Goal: Communication & Community: Answer question/provide support

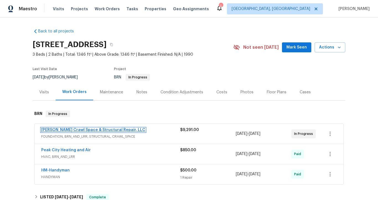
click at [70, 128] on link "[PERSON_NAME] Crawl Space & Structural Repair, LLC" at bounding box center [93, 130] width 104 height 4
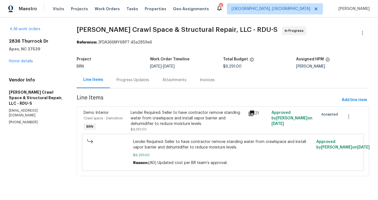
click at [133, 81] on div "Progress Updates" at bounding box center [133, 80] width 33 height 6
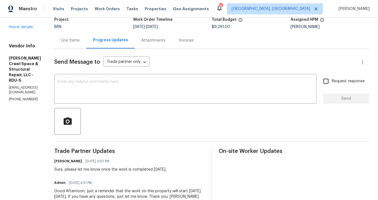
scroll to position [5, 0]
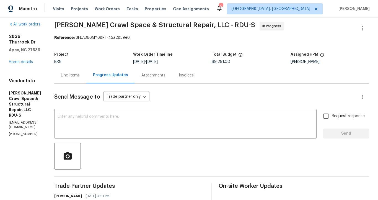
click at [80, 74] on div "Line Items" at bounding box center [70, 76] width 19 height 6
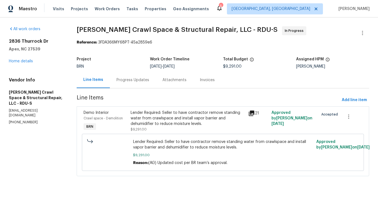
click at [120, 83] on div "Progress Updates" at bounding box center [133, 80] width 46 height 16
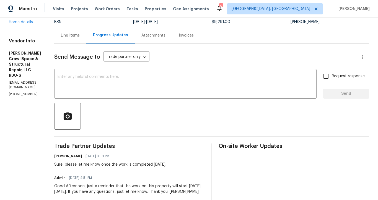
scroll to position [27, 0]
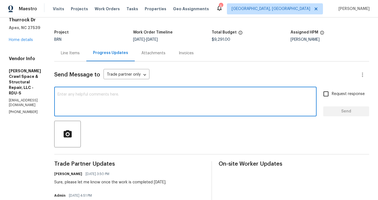
click at [105, 97] on textarea at bounding box center [186, 101] width 256 height 19
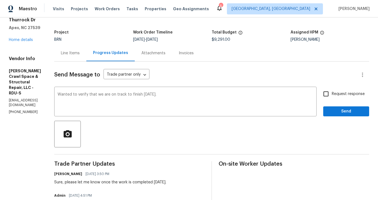
drag, startPoint x: 172, startPoint y: 117, endPoint x: 176, endPoint y: 117, distance: 4.2
click at [222, 98] on textarea "Wanted to verify that we are on track to finish [DATE]." at bounding box center [186, 101] width 256 height 19
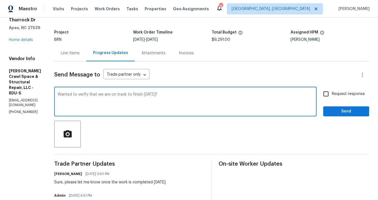
type textarea "Wanted to verify that we are on track to finish [DATE]?"
click at [334, 111] on span "Send" at bounding box center [346, 111] width 37 height 7
